Goal: Task Accomplishment & Management: Manage account settings

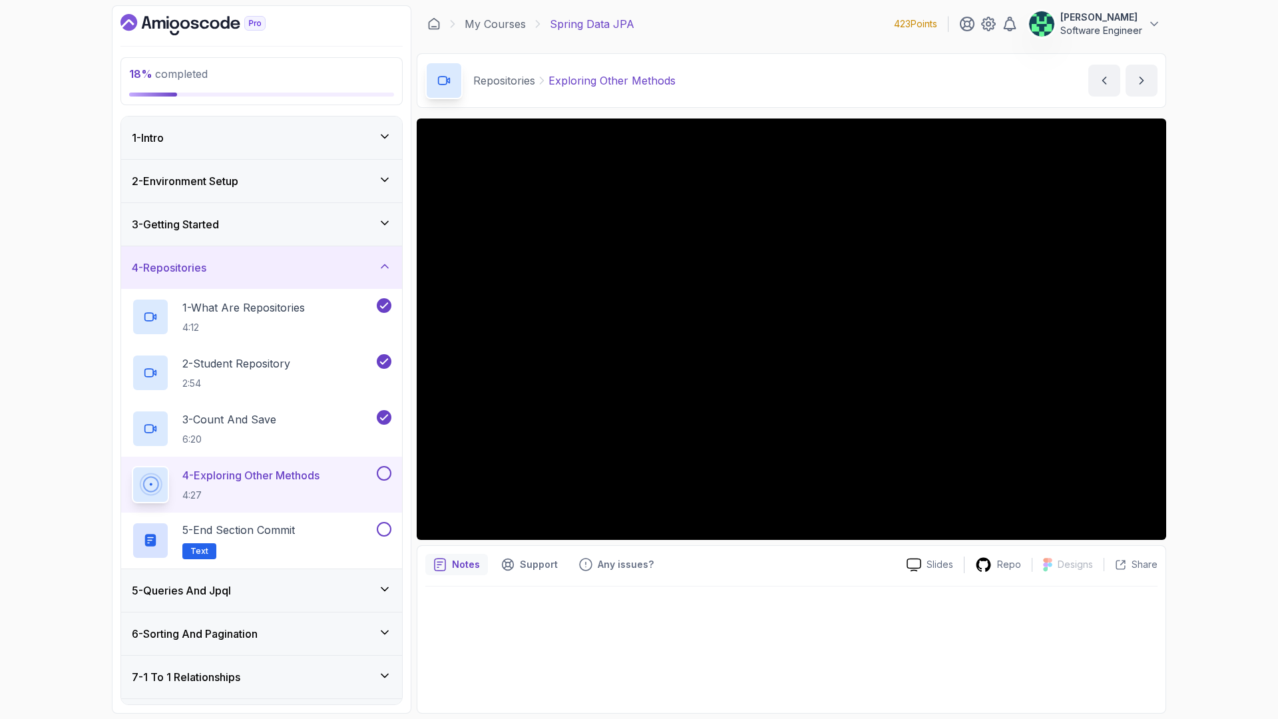
scroll to position [144, 0]
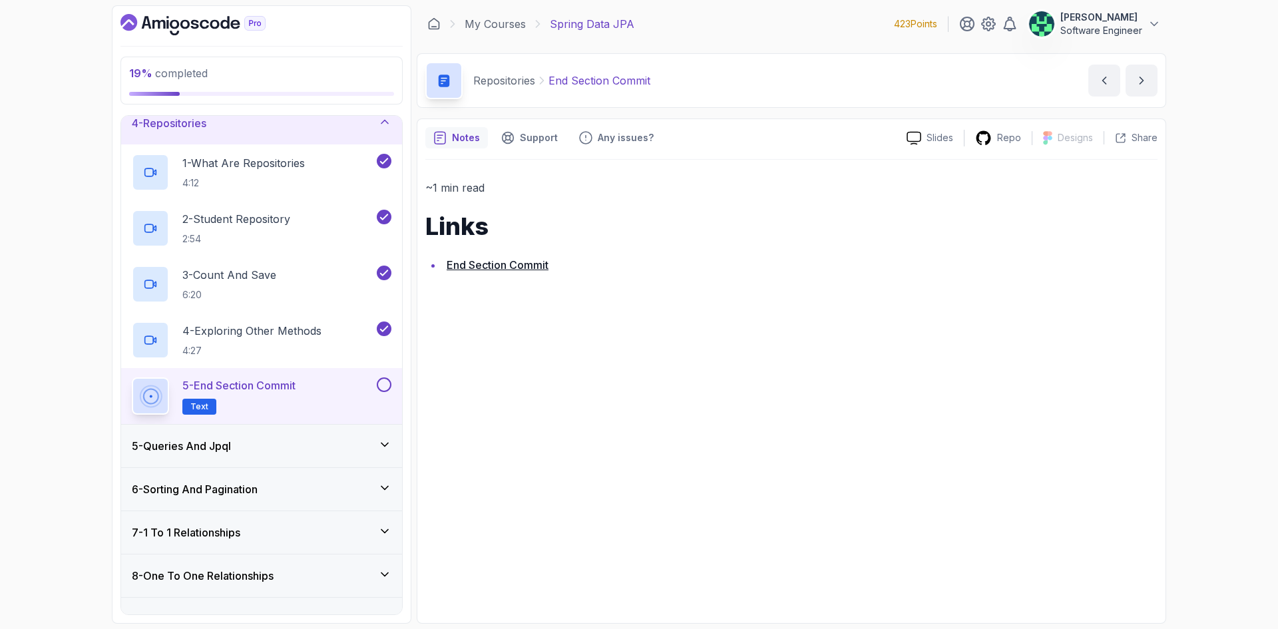
click at [472, 268] on link "End Section Commit" at bounding box center [498, 264] width 102 height 13
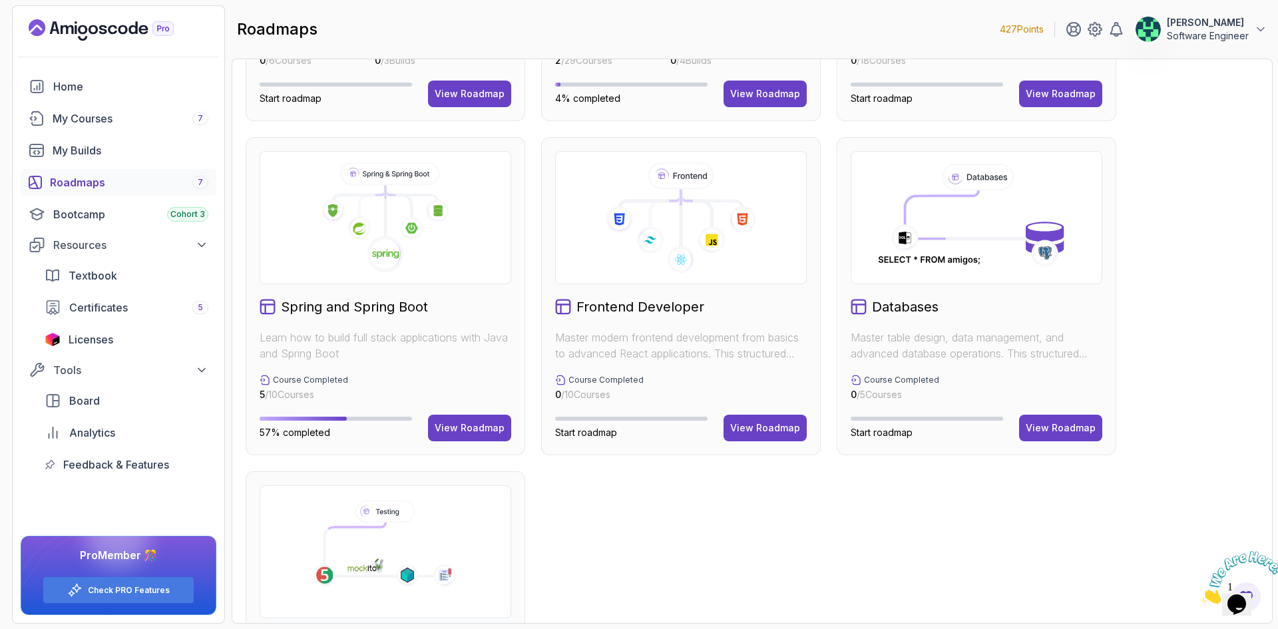
scroll to position [250, 0]
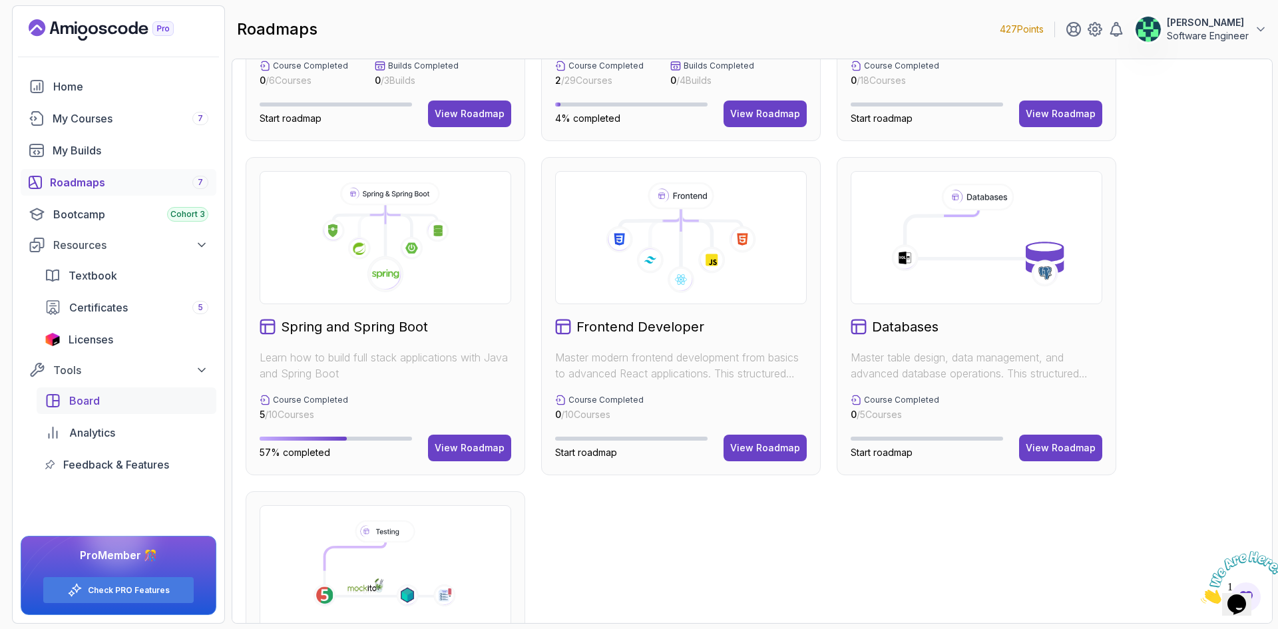
click at [110, 400] on div "Board" at bounding box center [138, 401] width 139 height 16
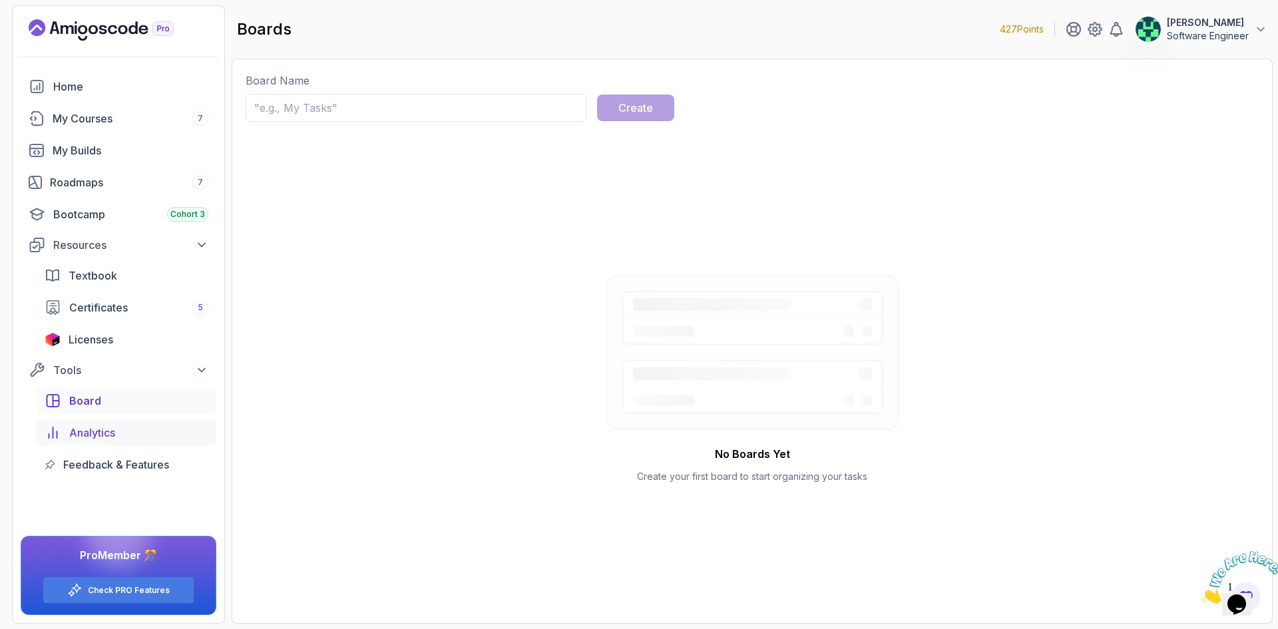
click at [136, 436] on div "Analytics" at bounding box center [138, 433] width 139 height 16
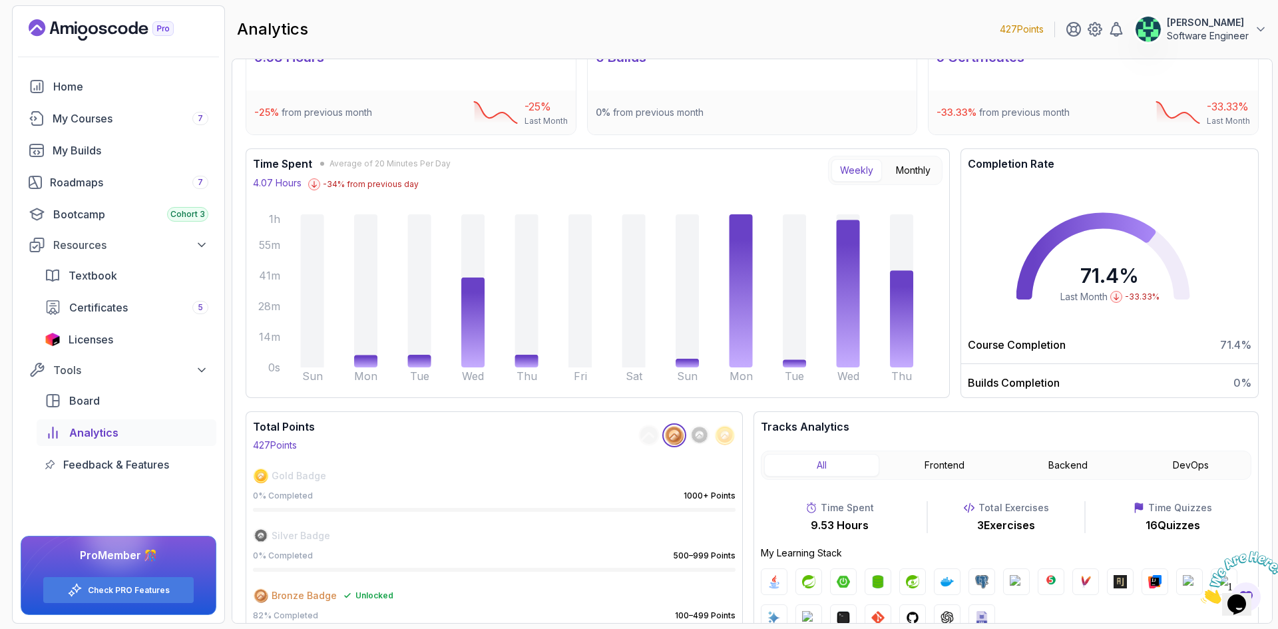
scroll to position [67, 0]
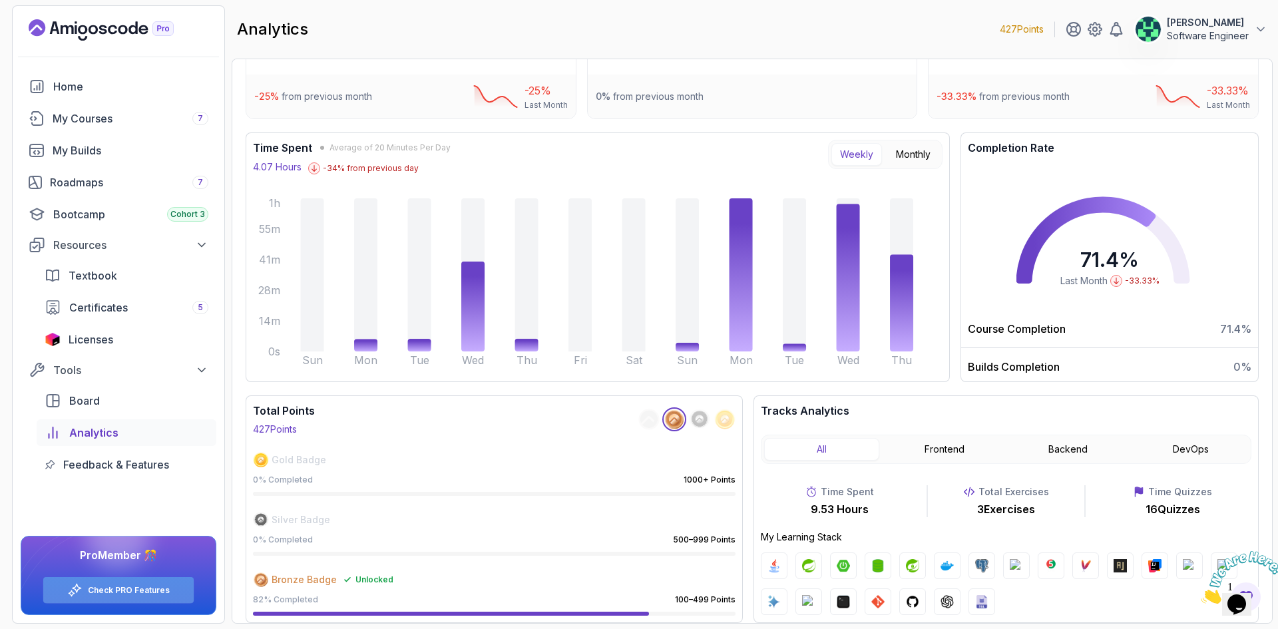
click at [150, 590] on link "Check PRO Features" at bounding box center [129, 590] width 82 height 11
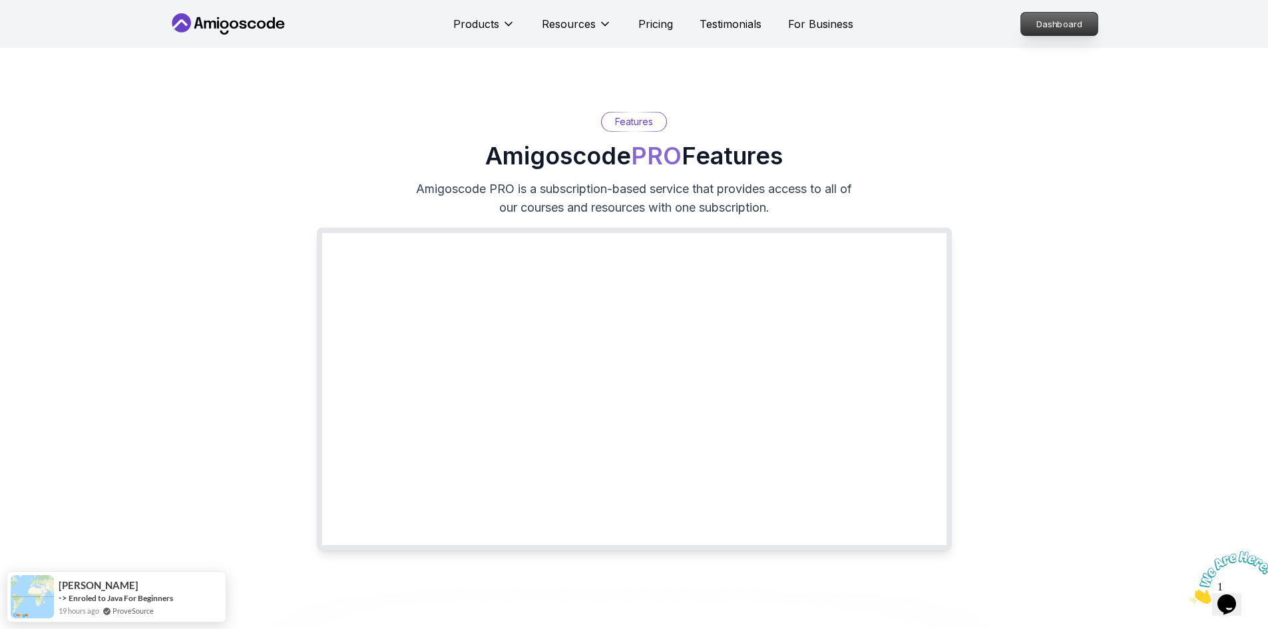
click at [1077, 25] on p "Dashboard" at bounding box center [1059, 24] width 77 height 23
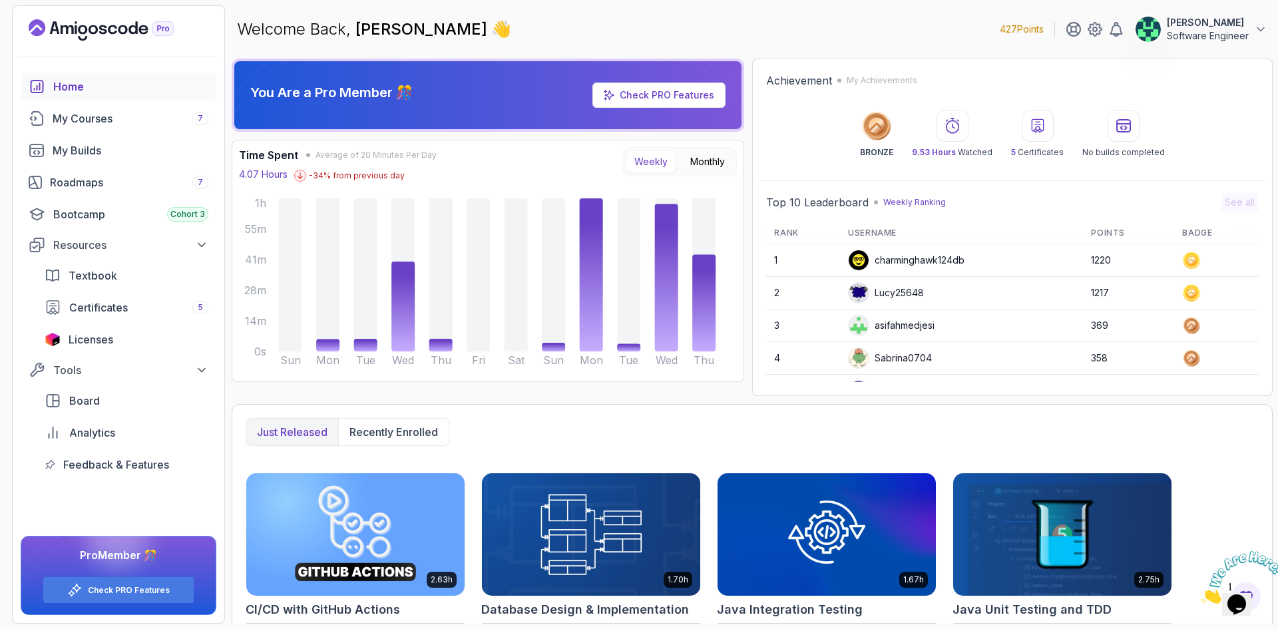
click at [912, 327] on div "asifahmedjesi" at bounding box center [891, 325] width 87 height 21
click at [1228, 27] on p "[PERSON_NAME]" at bounding box center [1208, 22] width 82 height 13
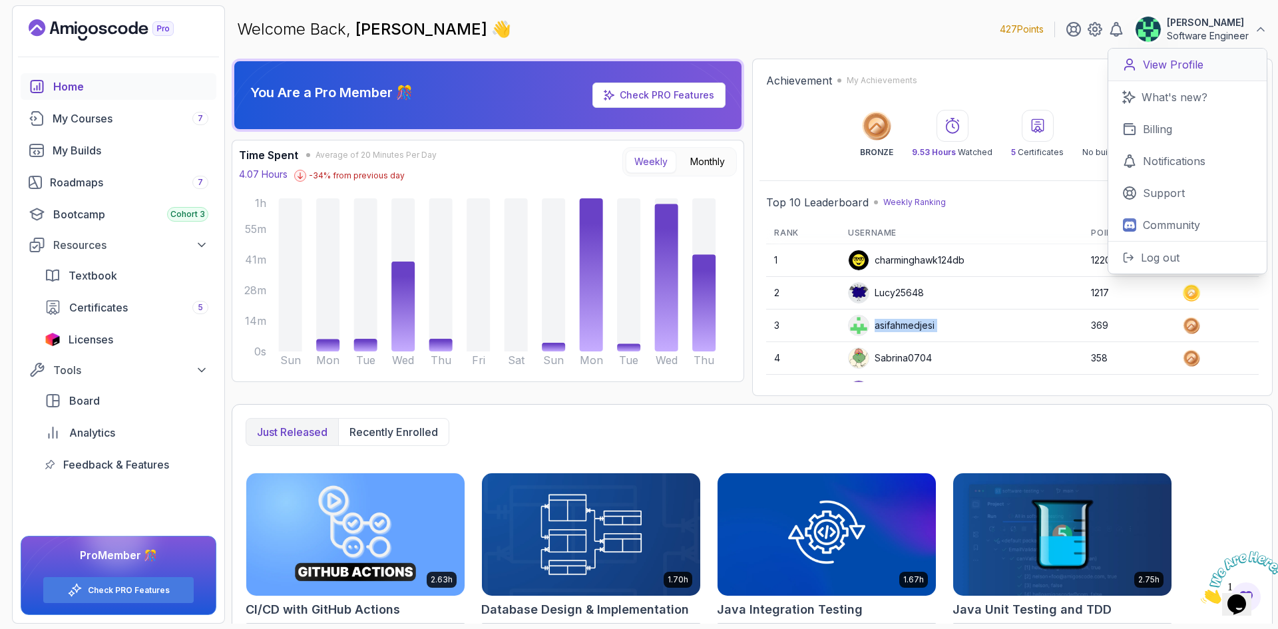
click at [1188, 71] on p "View Profile" at bounding box center [1173, 65] width 61 height 16
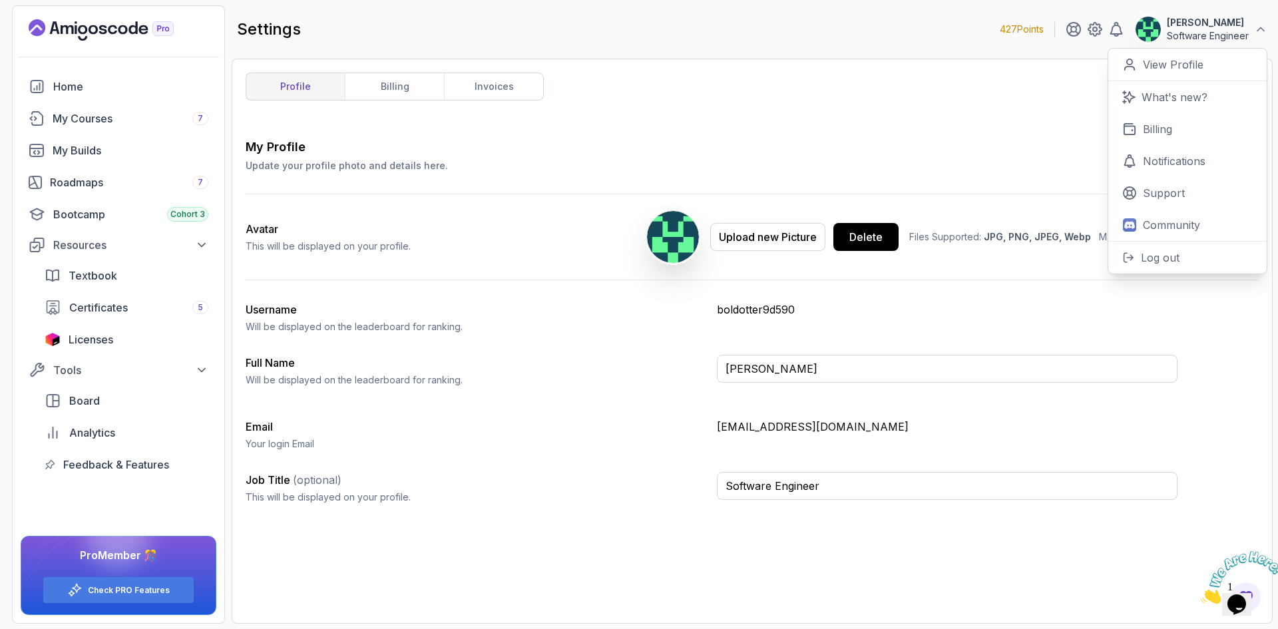
click at [744, 310] on p "boldotter9d590" at bounding box center [947, 310] width 461 height 16
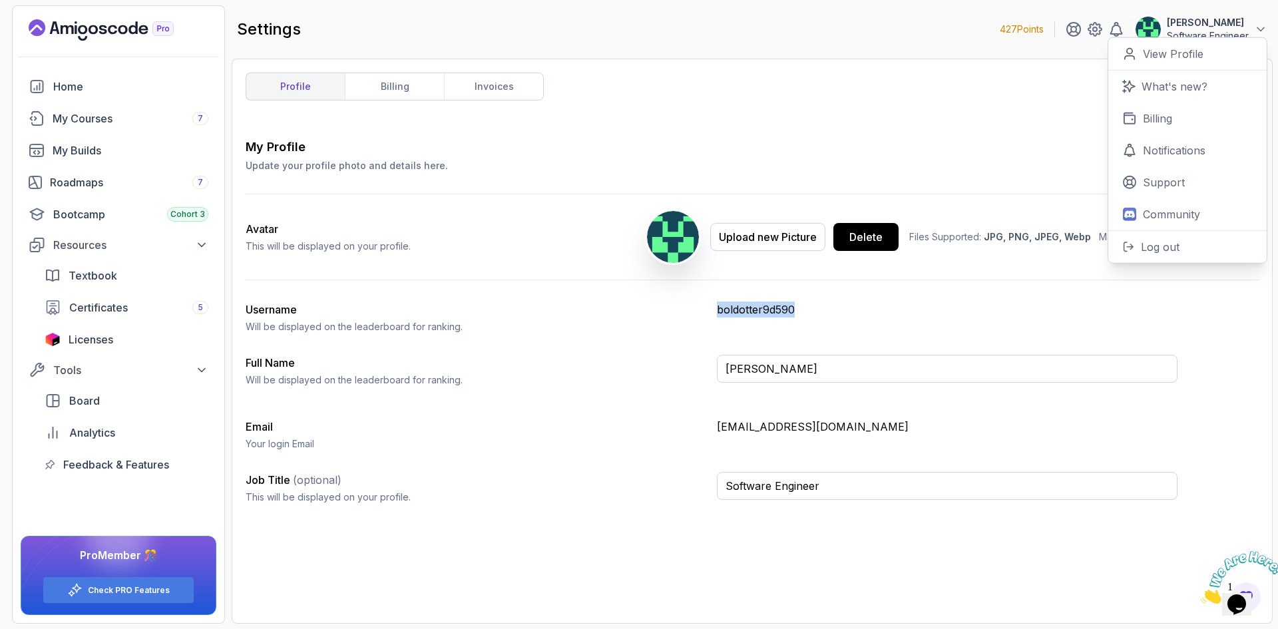
click at [744, 310] on p "boldotter9d590" at bounding box center [947, 310] width 461 height 16
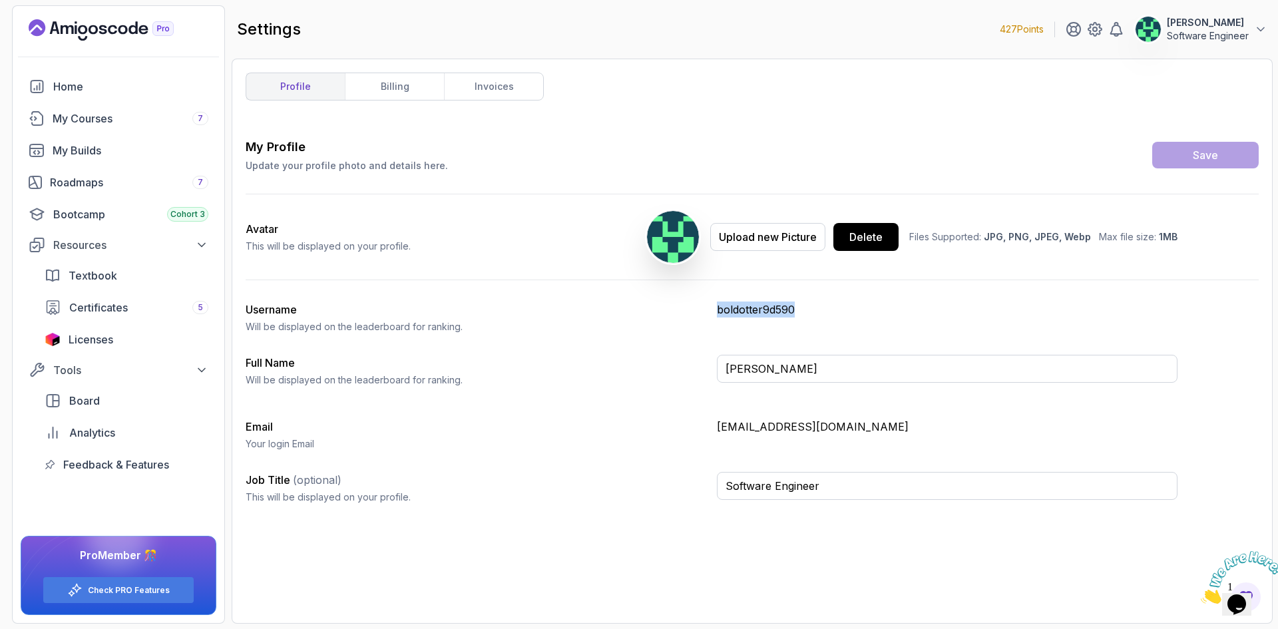
click at [766, 310] on p "boldotter9d590" at bounding box center [947, 310] width 461 height 16
click at [670, 240] on img at bounding box center [673, 237] width 55 height 55
click at [755, 246] on button "Upload new Picture" at bounding box center [767, 237] width 115 height 28
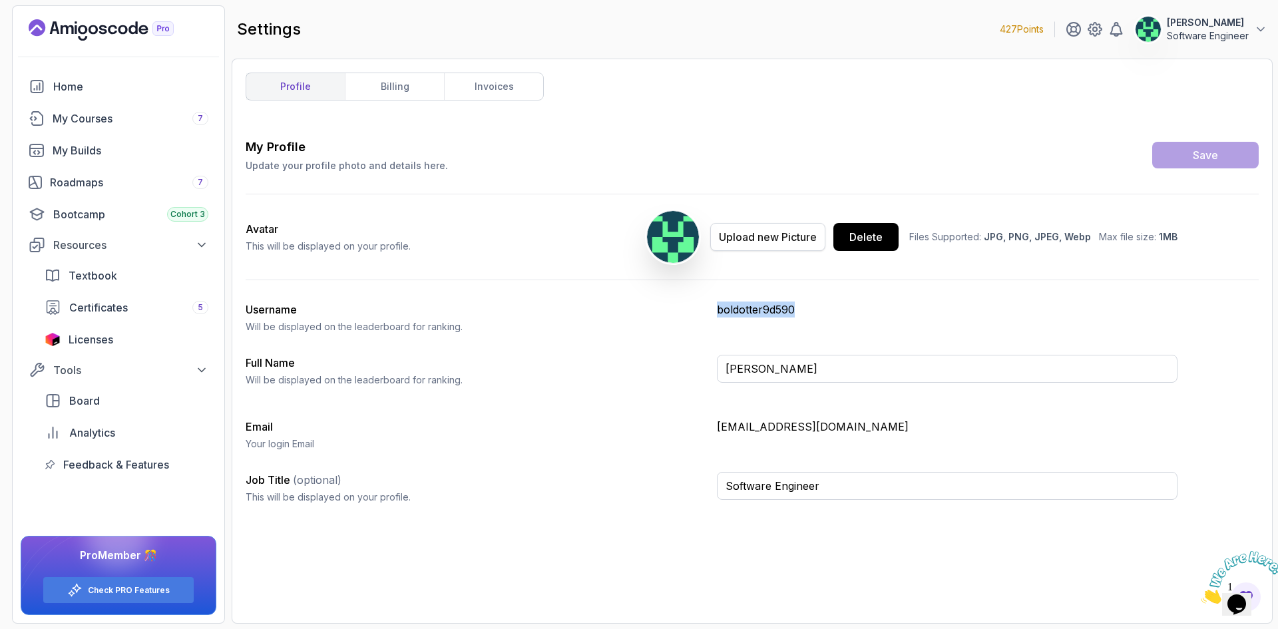
click at [759, 227] on button "Upload new Picture" at bounding box center [767, 237] width 115 height 28
click at [677, 239] on img at bounding box center [673, 237] width 55 height 55
click at [759, 244] on div "Upload new Picture" at bounding box center [768, 237] width 98 height 16
click at [763, 230] on div "Upload new Picture" at bounding box center [768, 237] width 98 height 16
click at [1189, 160] on button "Save" at bounding box center [1205, 155] width 107 height 27
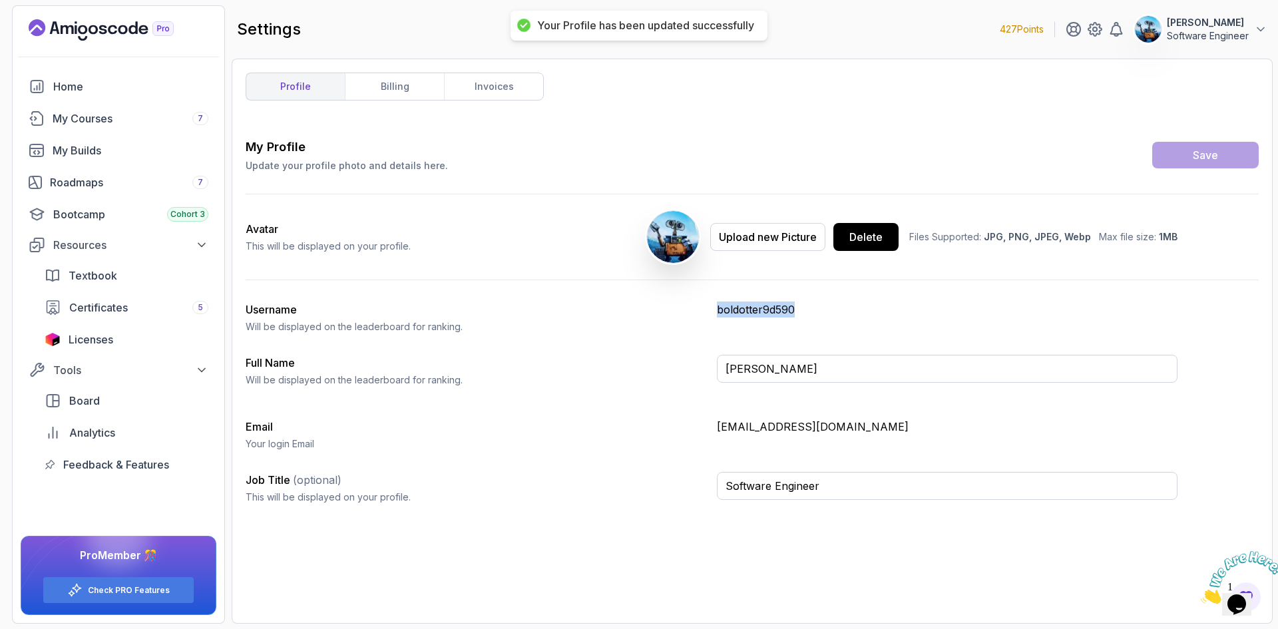
click at [1144, 33] on img at bounding box center [1148, 29] width 27 height 27
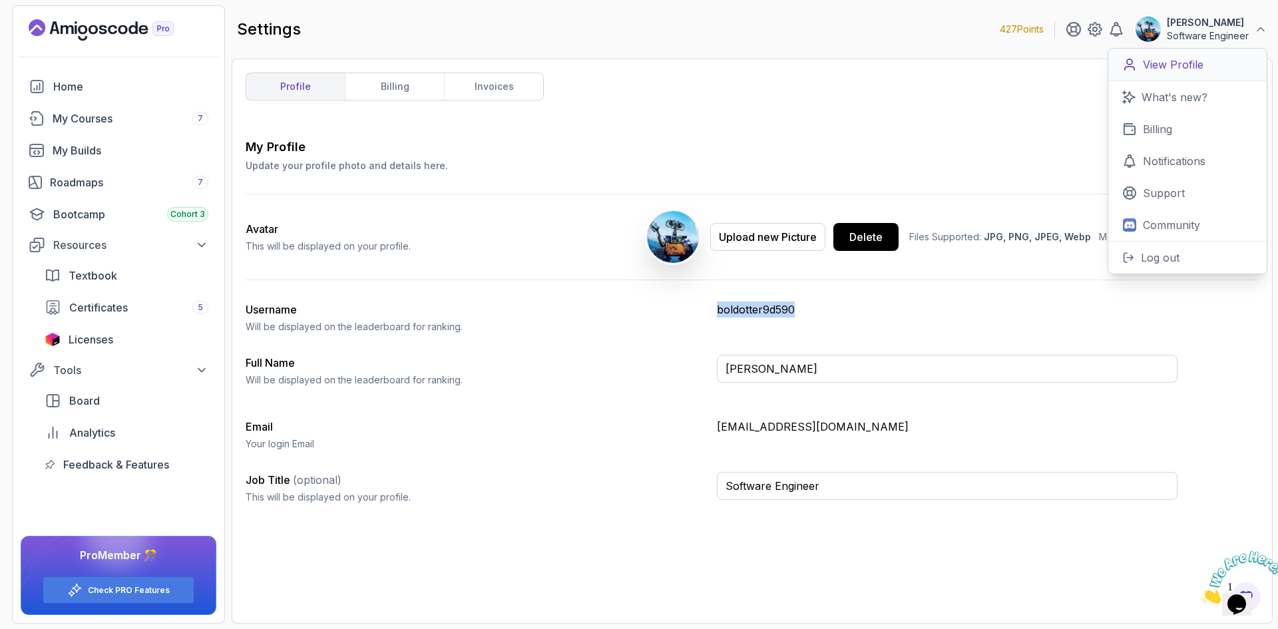
click at [1169, 67] on p "View Profile" at bounding box center [1173, 65] width 61 height 16
click at [675, 242] on img at bounding box center [673, 237] width 55 height 55
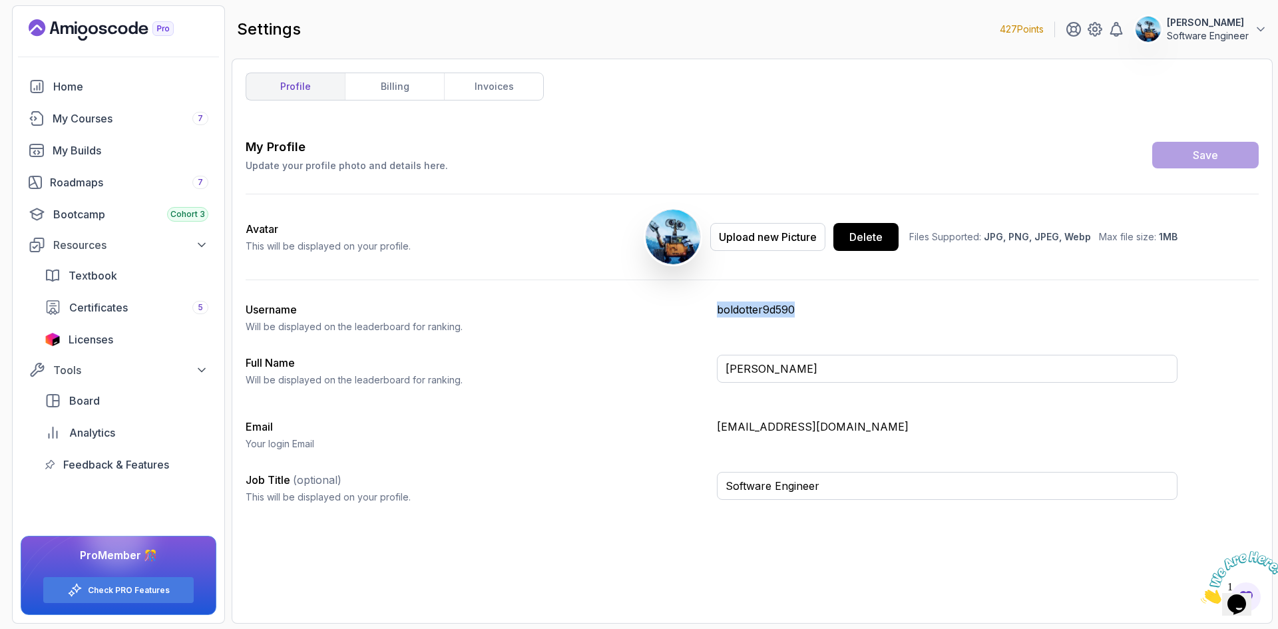
click at [671, 242] on img at bounding box center [673, 237] width 55 height 55
click at [119, 594] on link "Check PRO Features" at bounding box center [129, 590] width 82 height 11
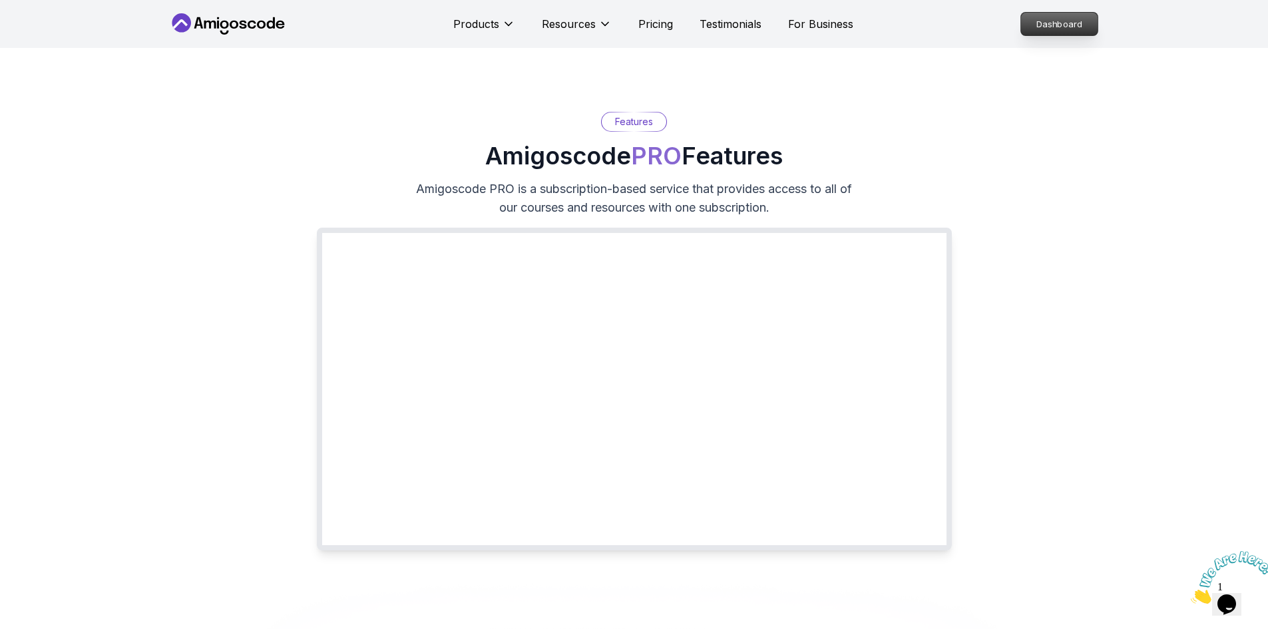
click at [1053, 31] on p "Dashboard" at bounding box center [1059, 24] width 77 height 23
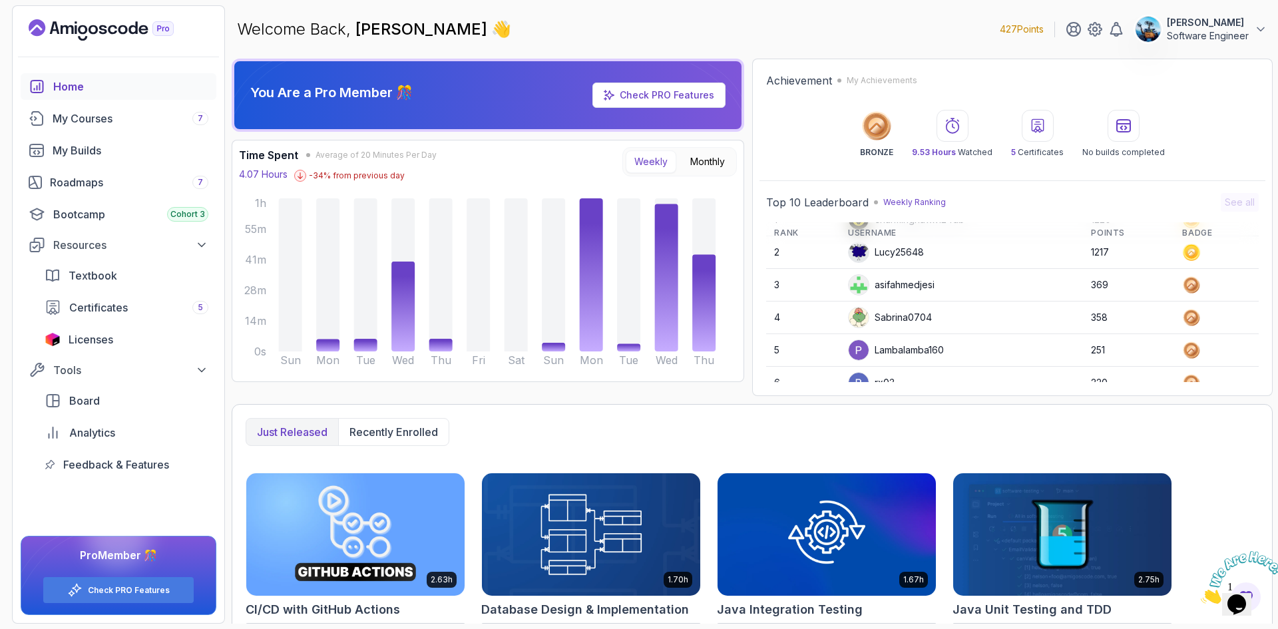
scroll to position [67, 0]
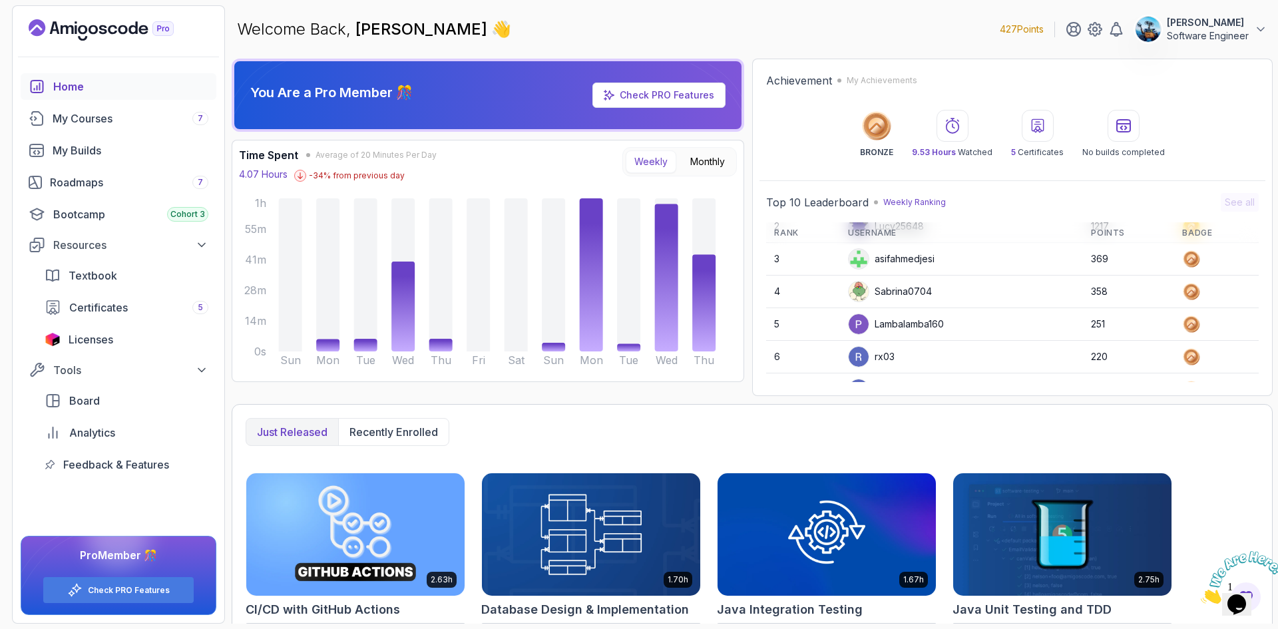
click at [896, 263] on div "asifahmedjesi" at bounding box center [891, 258] width 87 height 21
copy div "asifahmedjesi"
click at [1226, 39] on p "Software Engineer" at bounding box center [1208, 35] width 82 height 13
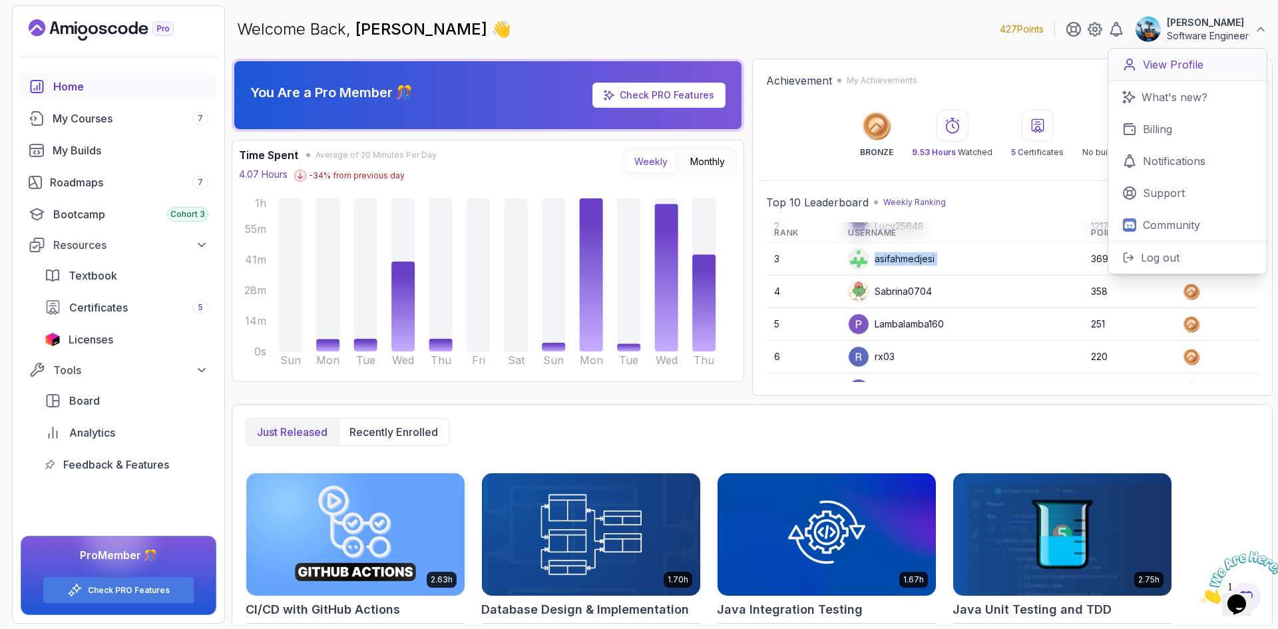
click at [1192, 71] on p "View Profile" at bounding box center [1173, 65] width 61 height 16
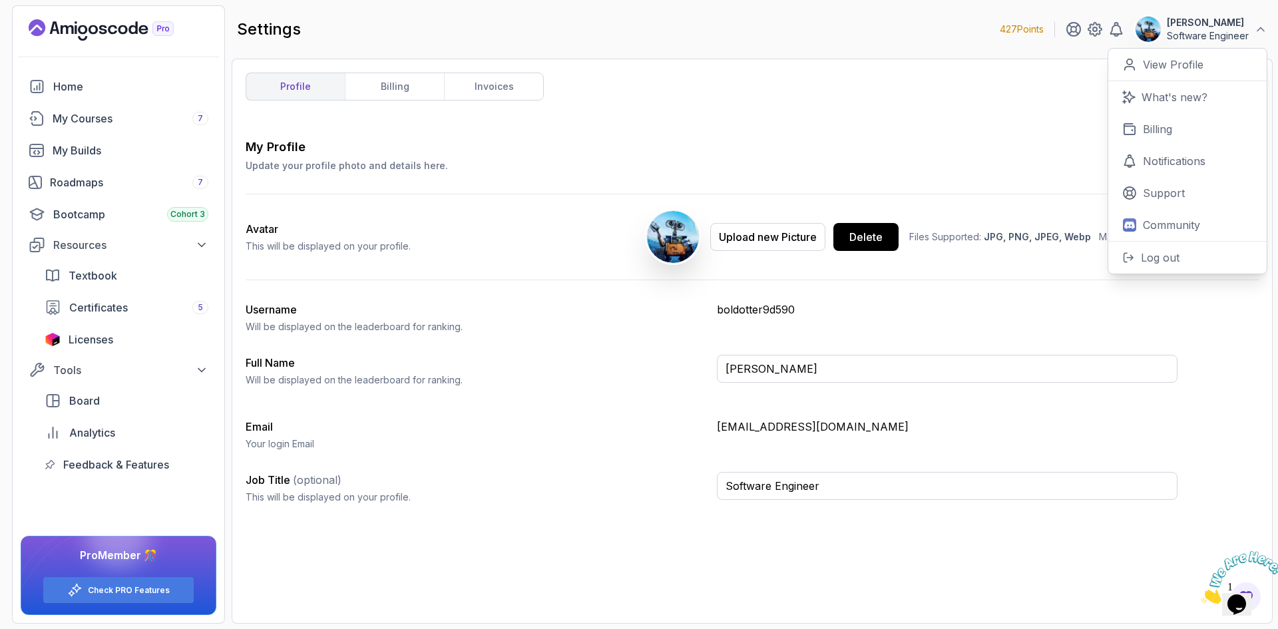
click at [859, 334] on div "My Profile Update your profile photo and details here. Save Avatar This will be…" at bounding box center [752, 326] width 1013 height 377
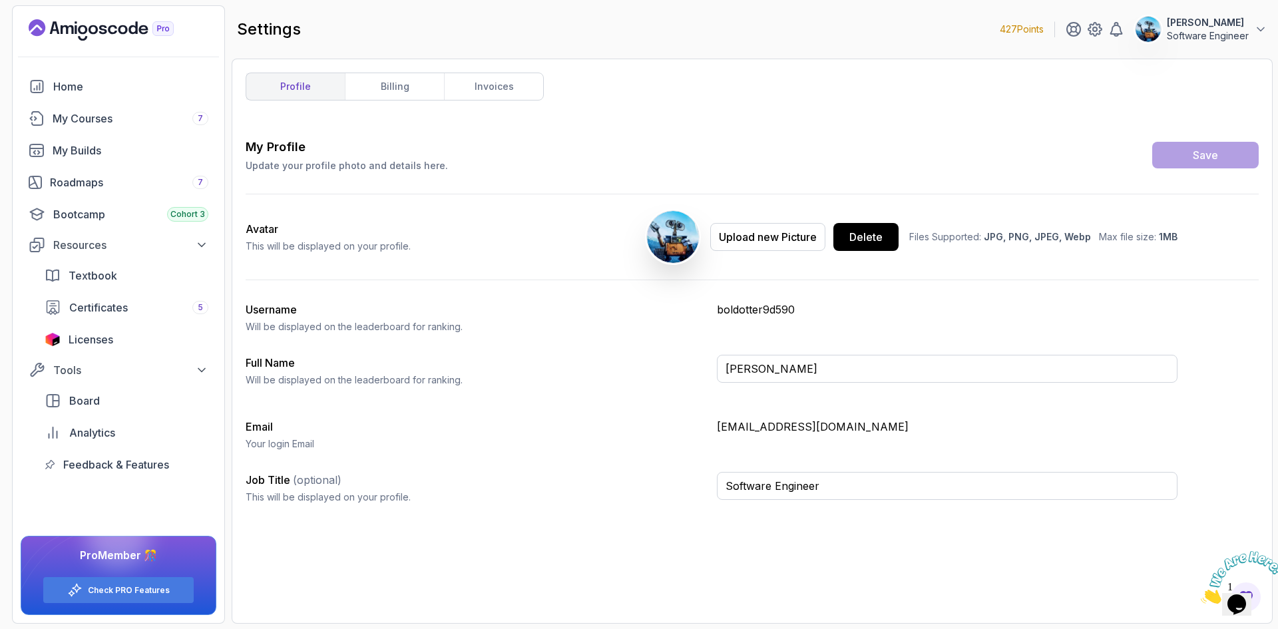
click at [752, 313] on p "boldotter9d590" at bounding box center [947, 310] width 461 height 16
click at [824, 308] on p "boldotter9d590" at bounding box center [947, 310] width 461 height 16
click at [784, 315] on p "boldotter9d590" at bounding box center [947, 310] width 461 height 16
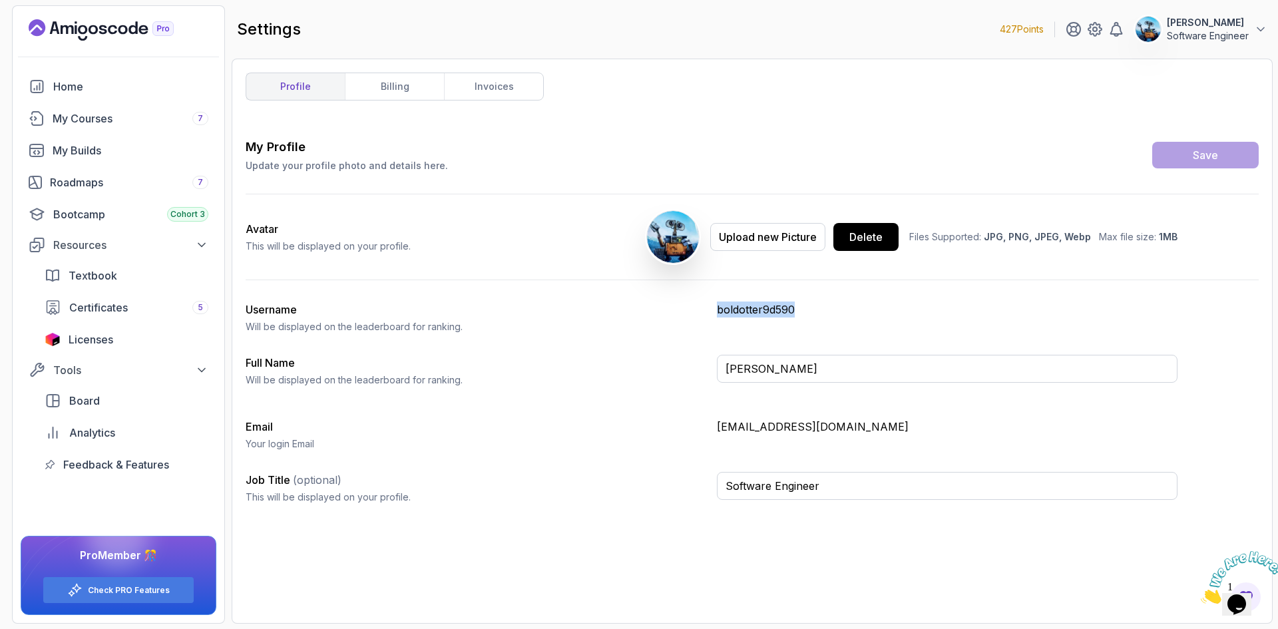
click at [987, 306] on p "boldotter9d590" at bounding box center [947, 310] width 461 height 16
click at [1201, 30] on p "Software Engineer" at bounding box center [1208, 35] width 82 height 13
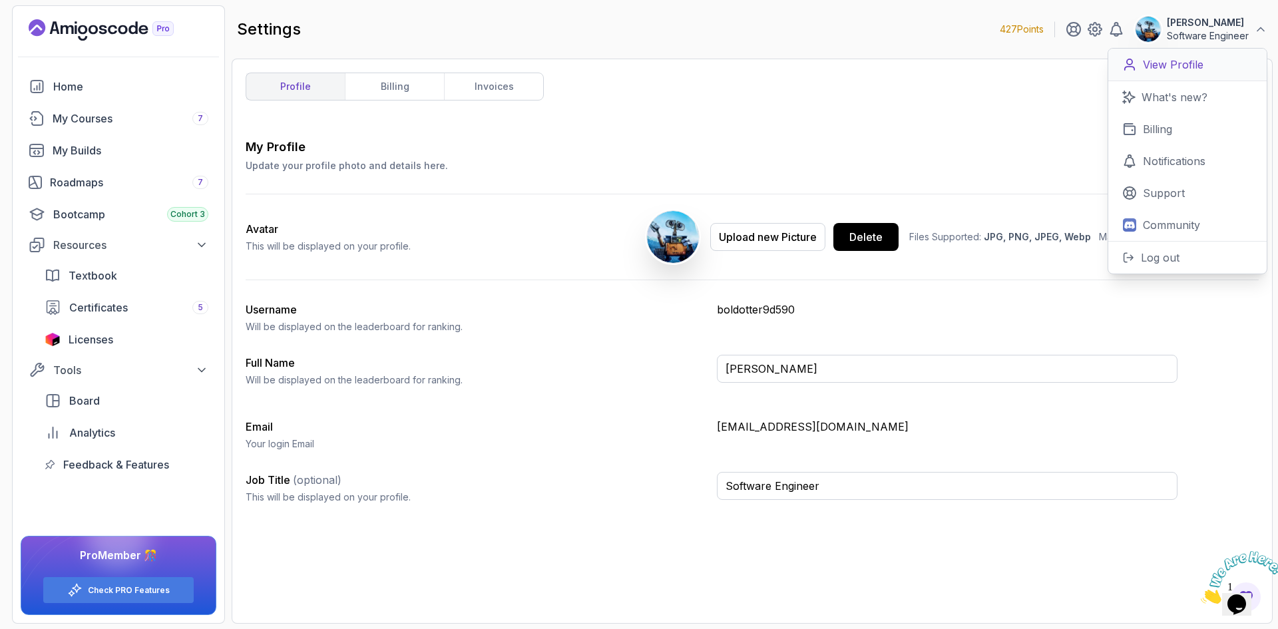
click at [1196, 61] on p "View Profile" at bounding box center [1173, 65] width 61 height 16
click at [624, 480] on div "Job Title (optional) This will be displayed on your profile." at bounding box center [476, 488] width 461 height 32
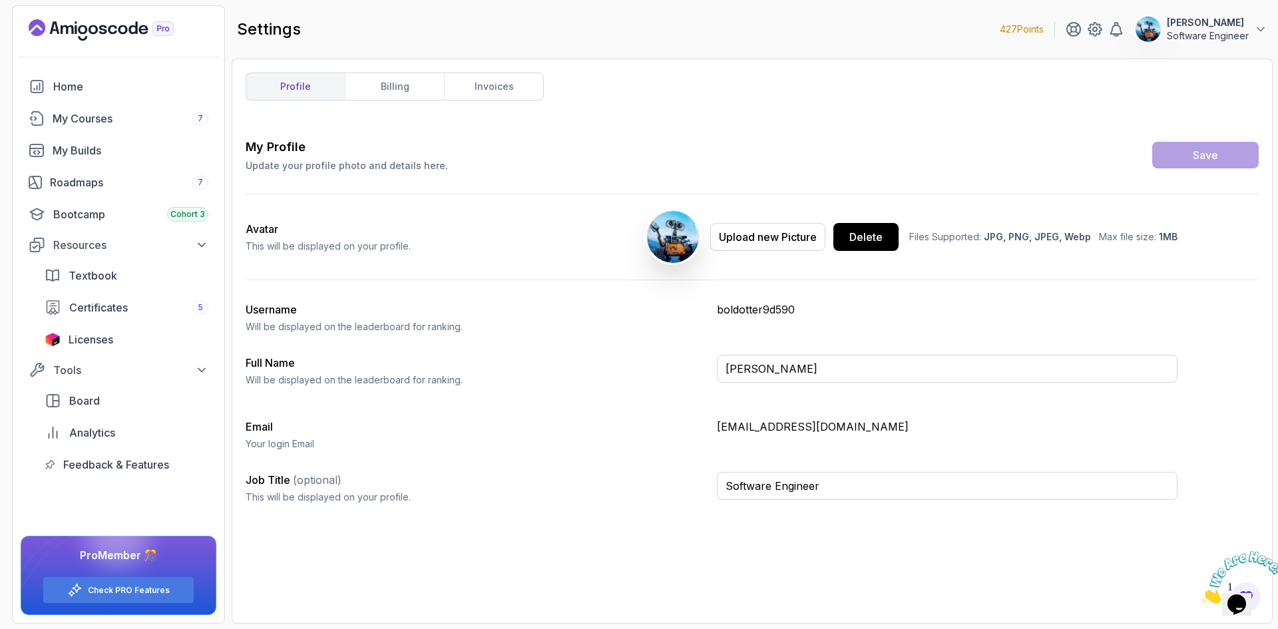
click at [315, 477] on span "(optional)" at bounding box center [317, 479] width 49 height 13
click at [717, 477] on input "Software Engineer" at bounding box center [947, 486] width 461 height 28
click at [315, 476] on span "(optional)" at bounding box center [317, 479] width 49 height 13
click at [717, 476] on input "Software Engineer" at bounding box center [947, 486] width 461 height 28
click at [397, 81] on link "billing" at bounding box center [394, 86] width 99 height 27
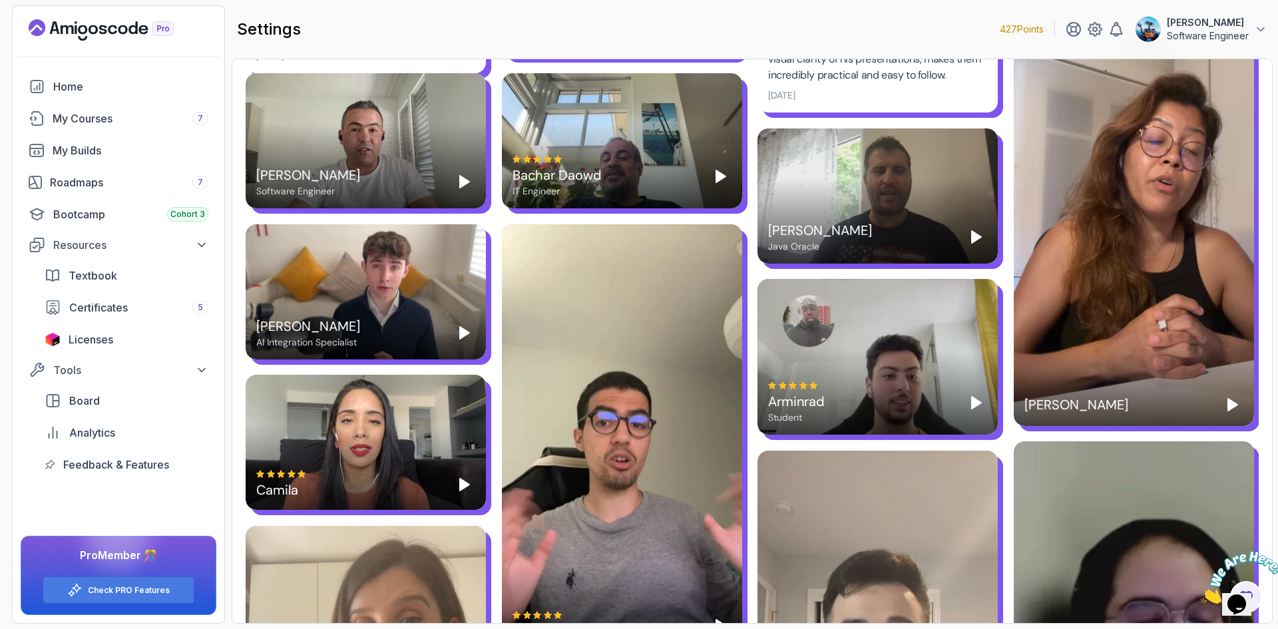
scroll to position [732, 0]
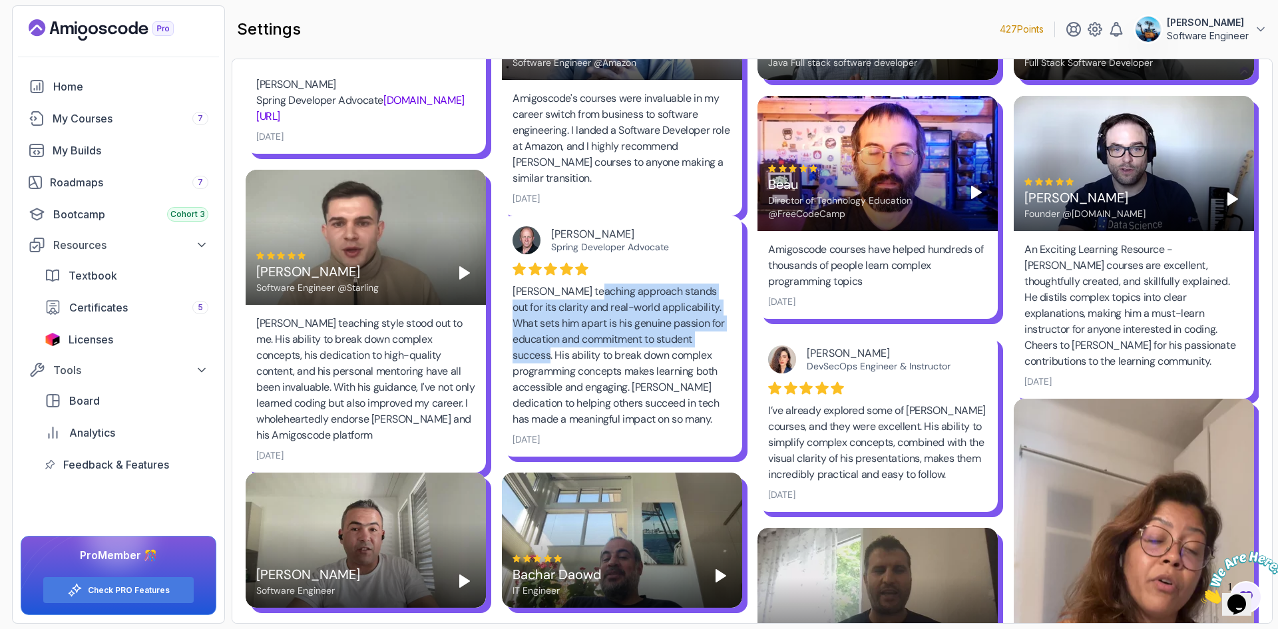
drag, startPoint x: 589, startPoint y: 293, endPoint x: 733, endPoint y: 339, distance: 151.0
click at [733, 339] on div "Dan Vega Spring Developer Advocate Nelson's teaching approach stands out for it…" at bounding box center [622, 336] width 240 height 241
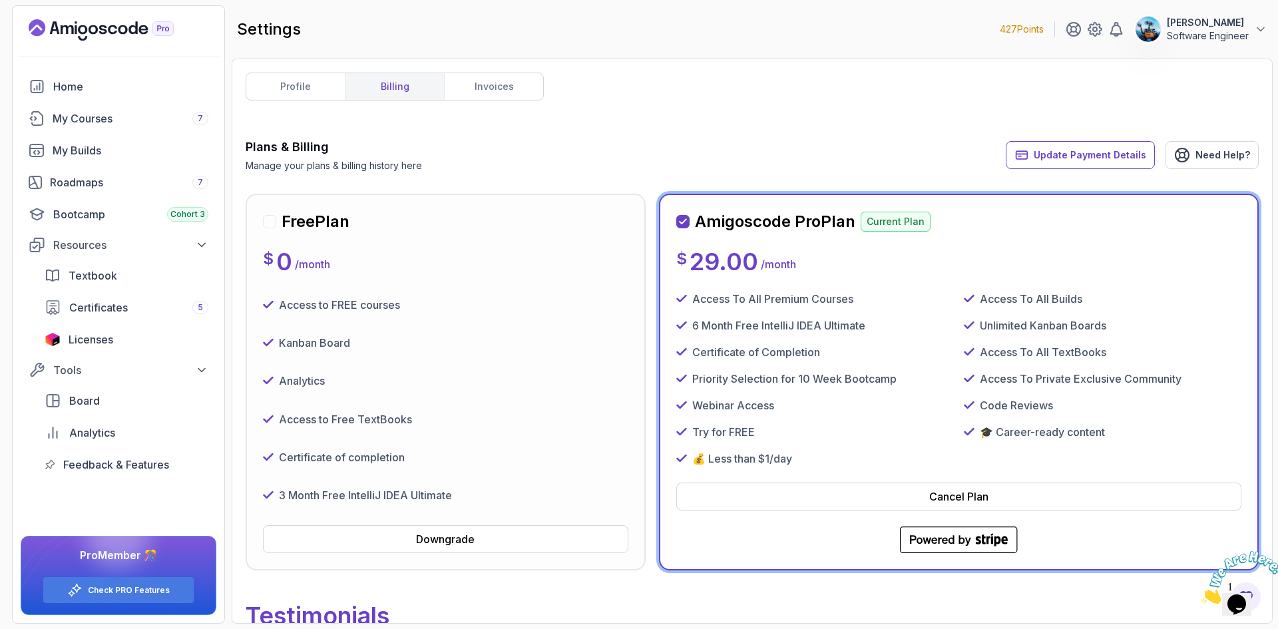
scroll to position [0, 0]
click at [475, 94] on link "invoices" at bounding box center [493, 86] width 99 height 27
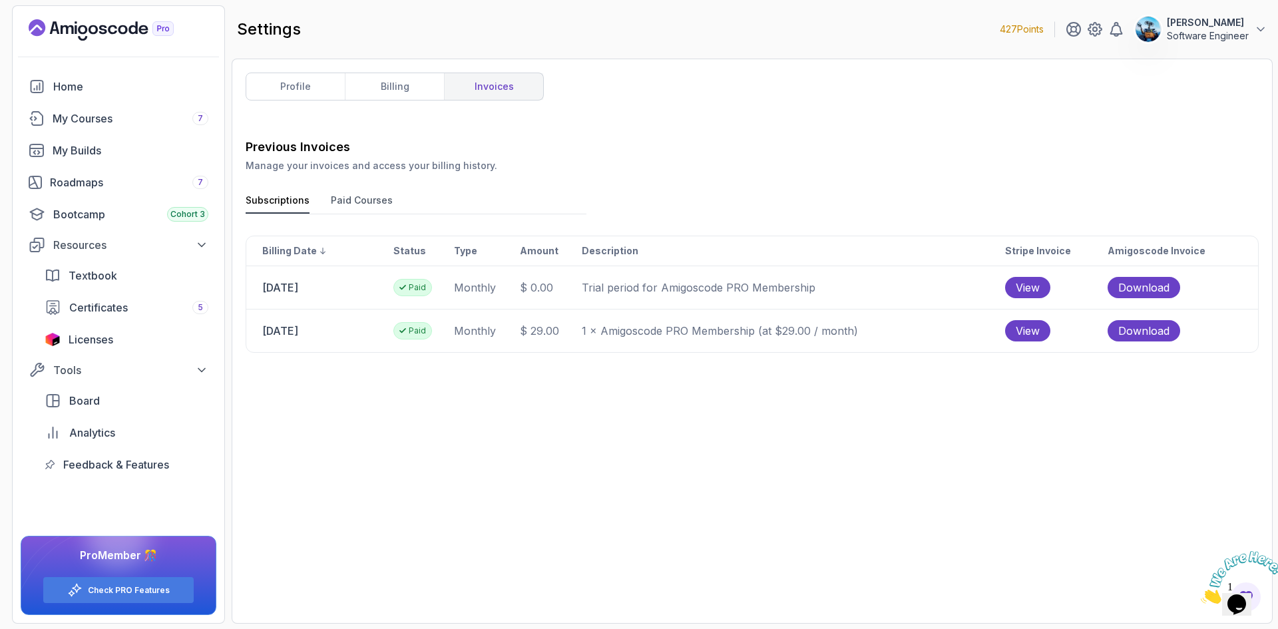
click at [482, 325] on td "monthly" at bounding box center [486, 331] width 66 height 43
click at [113, 188] on div "Roadmaps 7" at bounding box center [129, 182] width 158 height 16
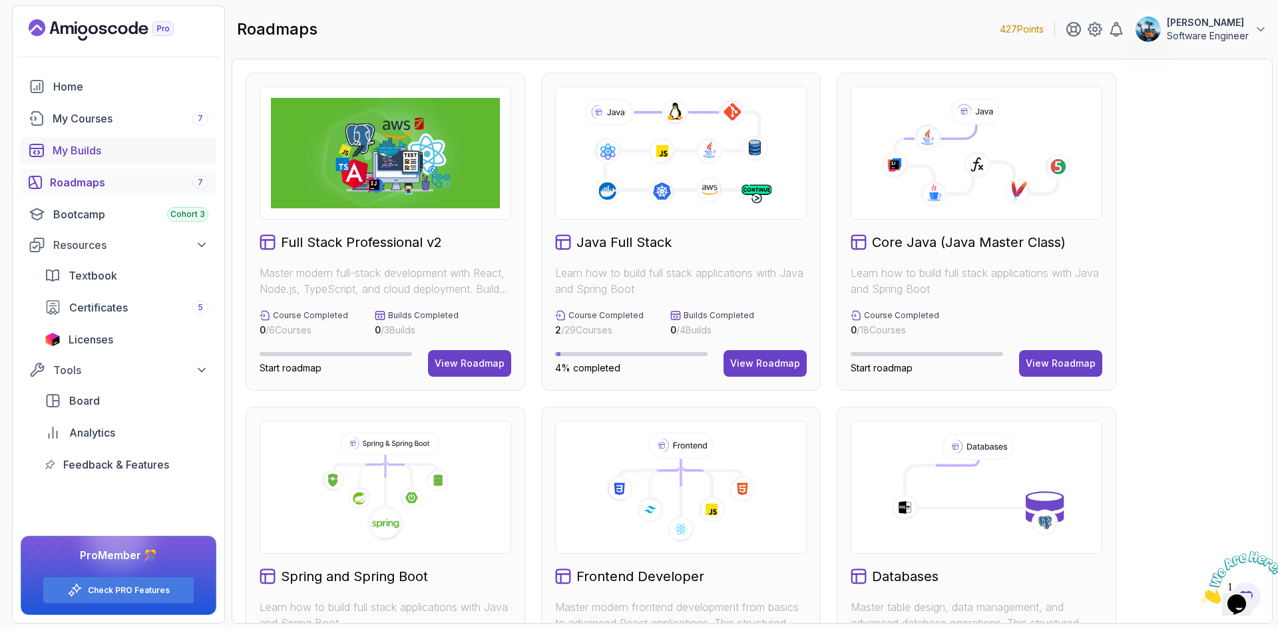
click at [117, 150] on div "My Builds" at bounding box center [131, 150] width 156 height 16
